Goal: Navigation & Orientation: Find specific page/section

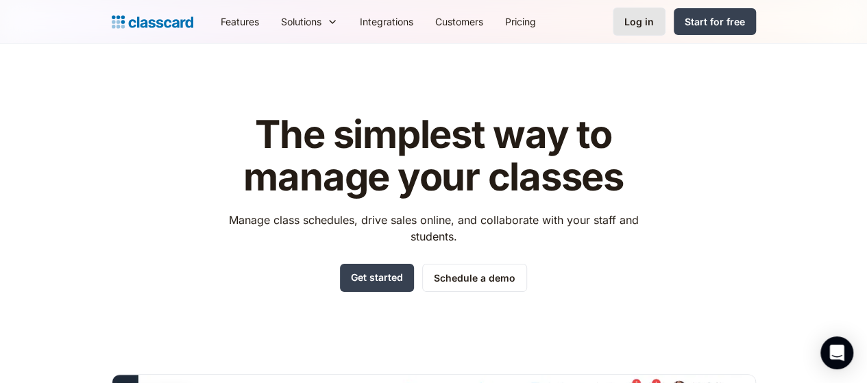
click at [665, 29] on link "Log in" at bounding box center [639, 22] width 53 height 28
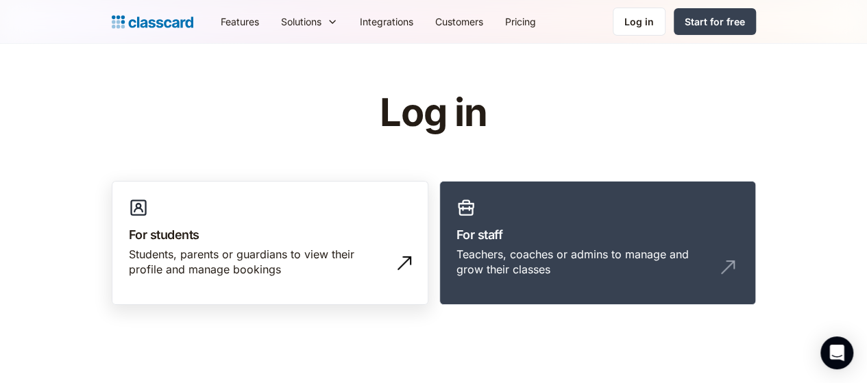
click at [208, 250] on div "Students, parents or guardians to view their profile and manage bookings" at bounding box center [256, 262] width 255 height 31
